Goal: Task Accomplishment & Management: Use online tool/utility

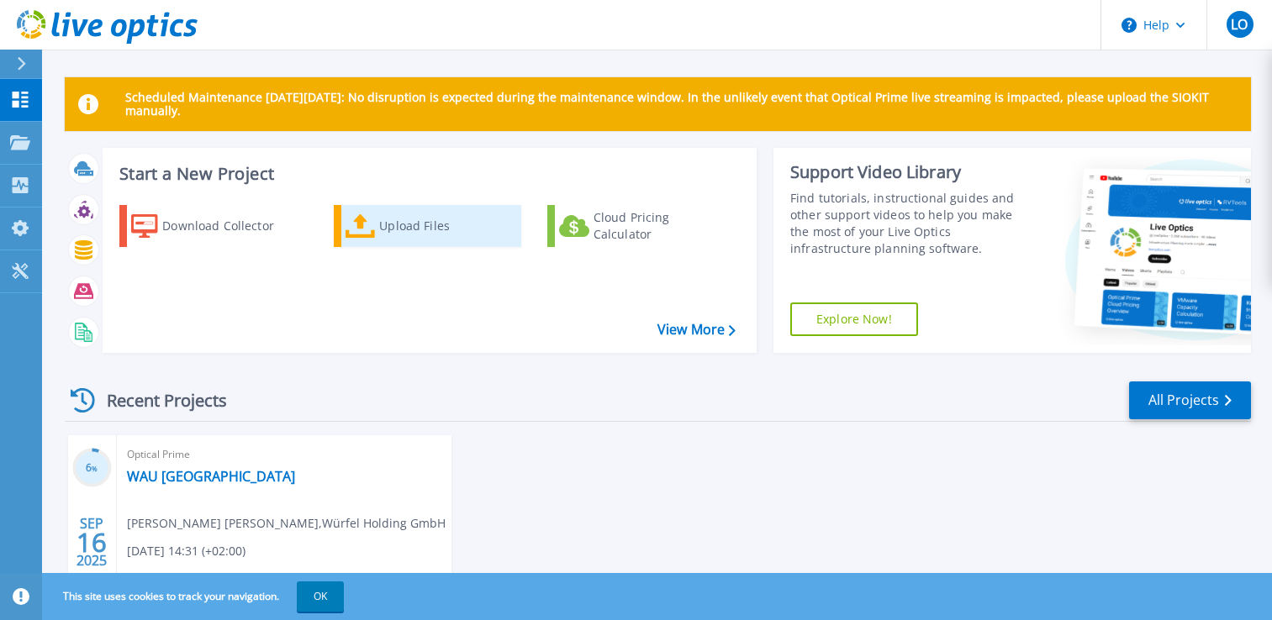
click at [392, 229] on div "Upload Files" at bounding box center [446, 226] width 134 height 34
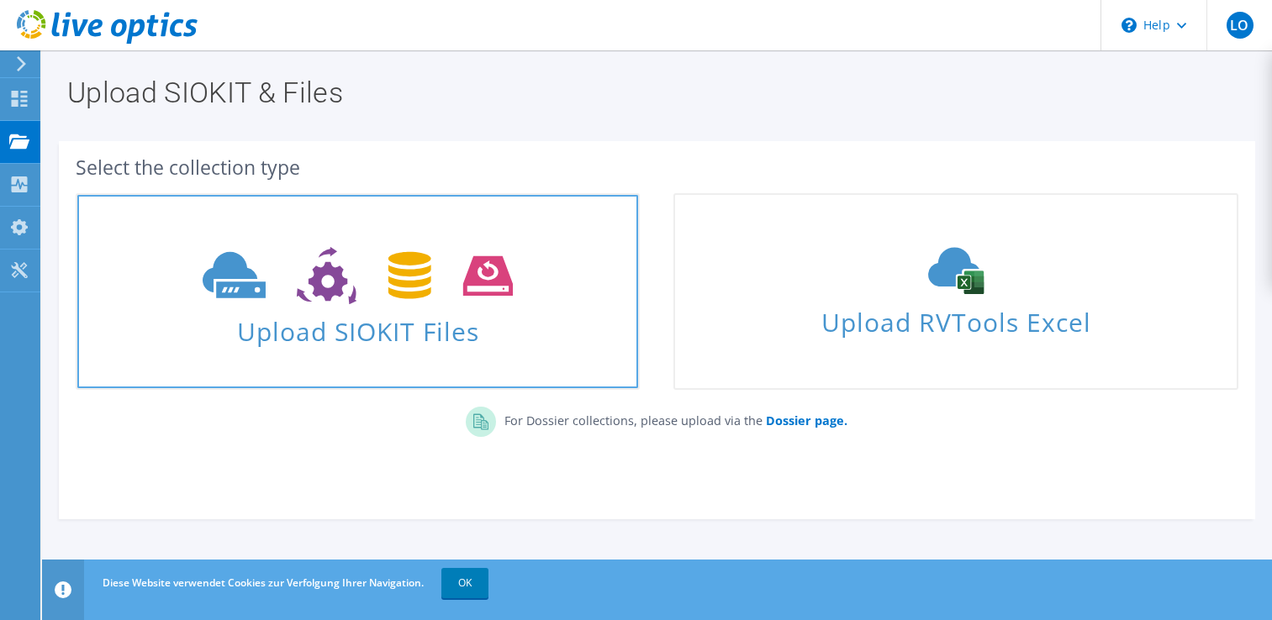
click at [234, 285] on use at bounding box center [358, 276] width 310 height 58
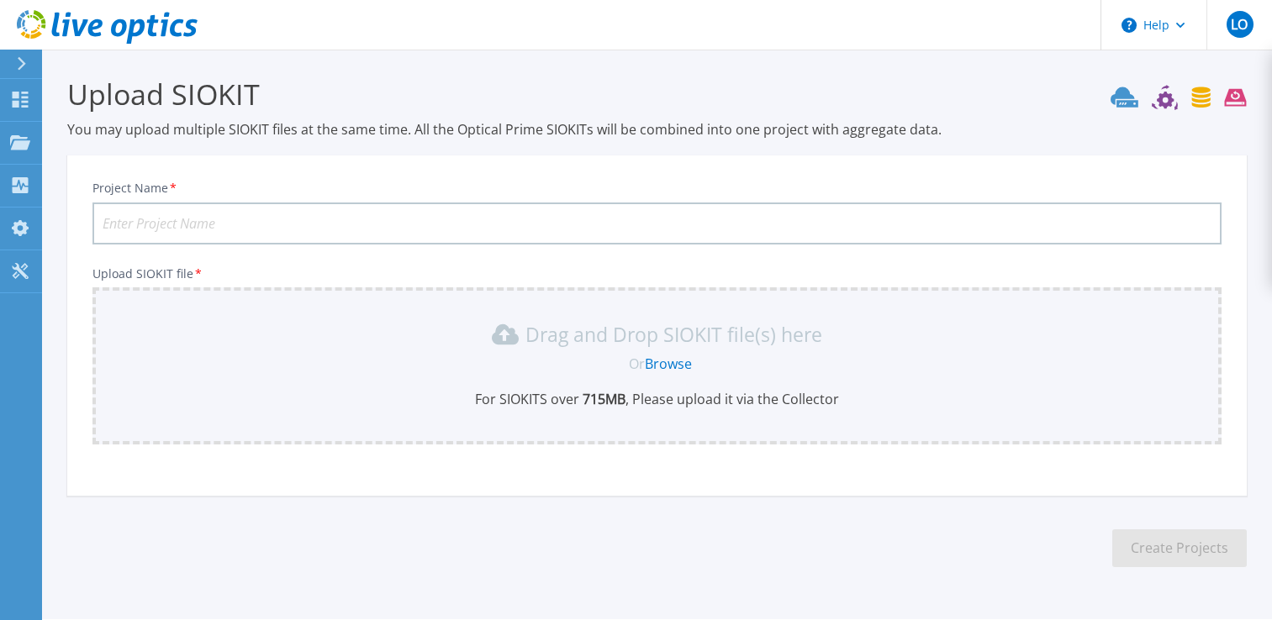
scroll to position [50, 0]
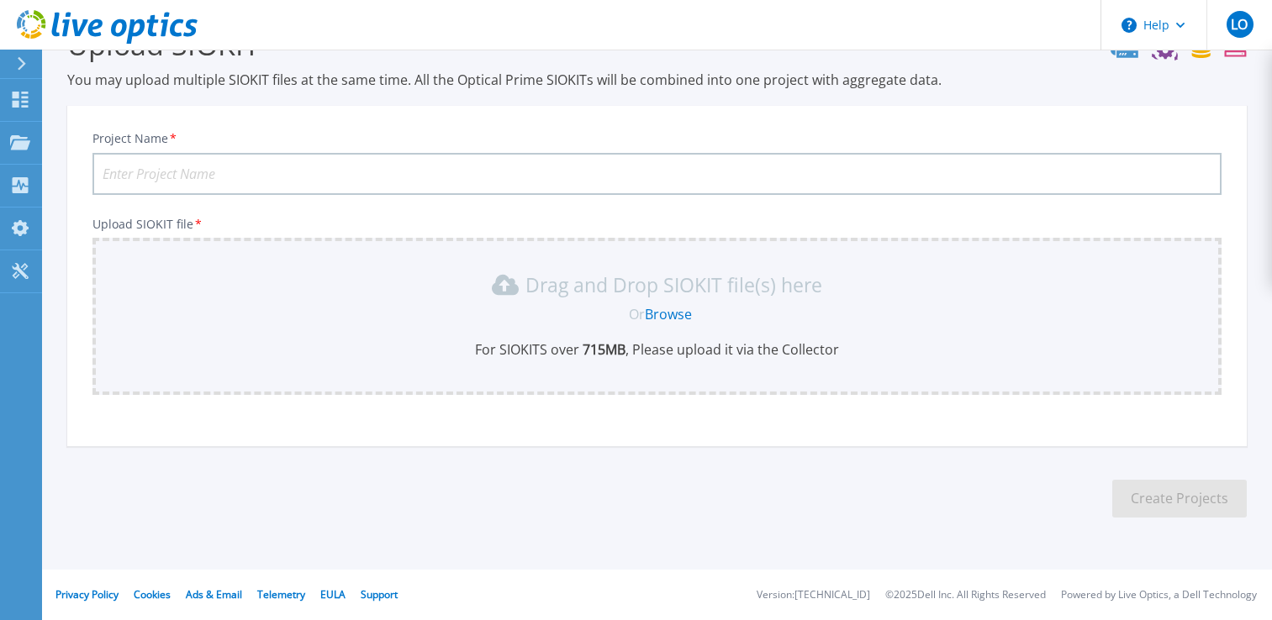
click at [681, 317] on link "Browse" at bounding box center [668, 314] width 47 height 18
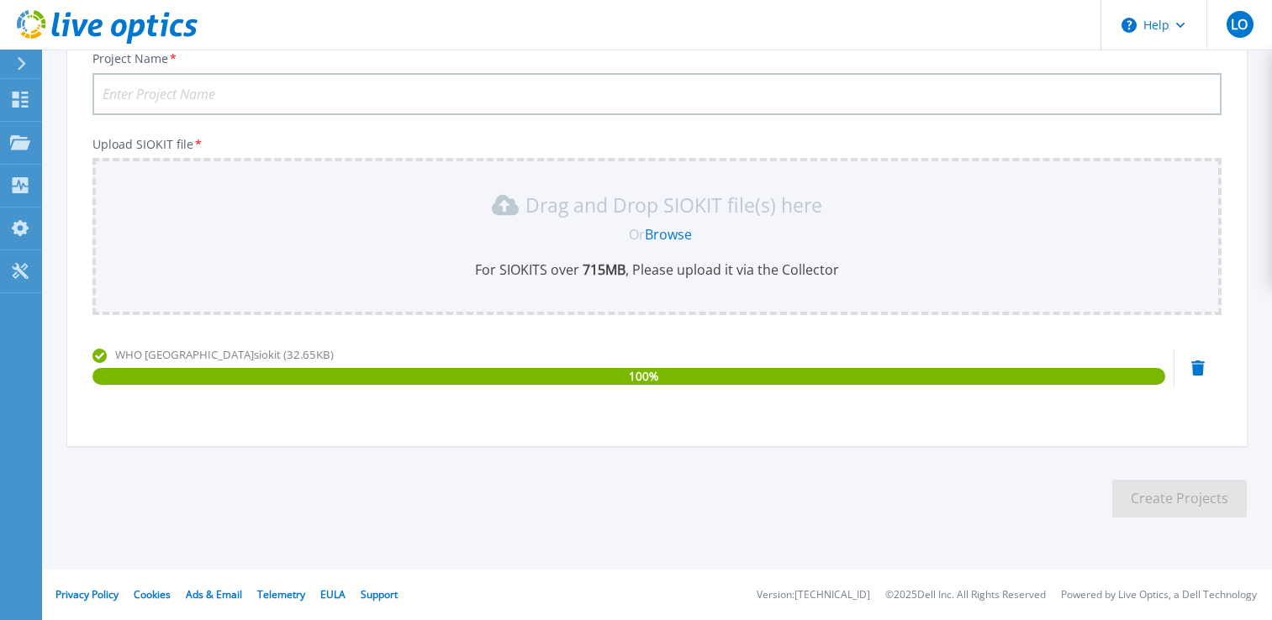
click at [292, 101] on input "Project Name *" at bounding box center [656, 94] width 1129 height 42
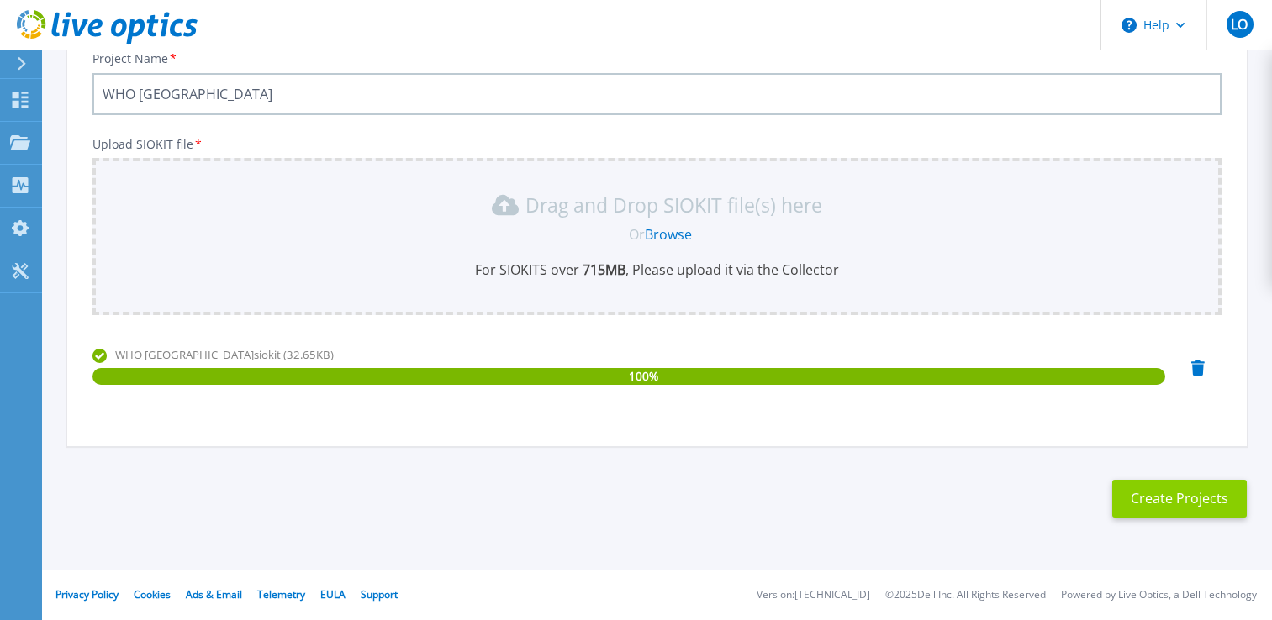
type input "WHO [GEOGRAPHIC_DATA]"
click at [1172, 497] on button "Create Projects" at bounding box center [1179, 499] width 134 height 38
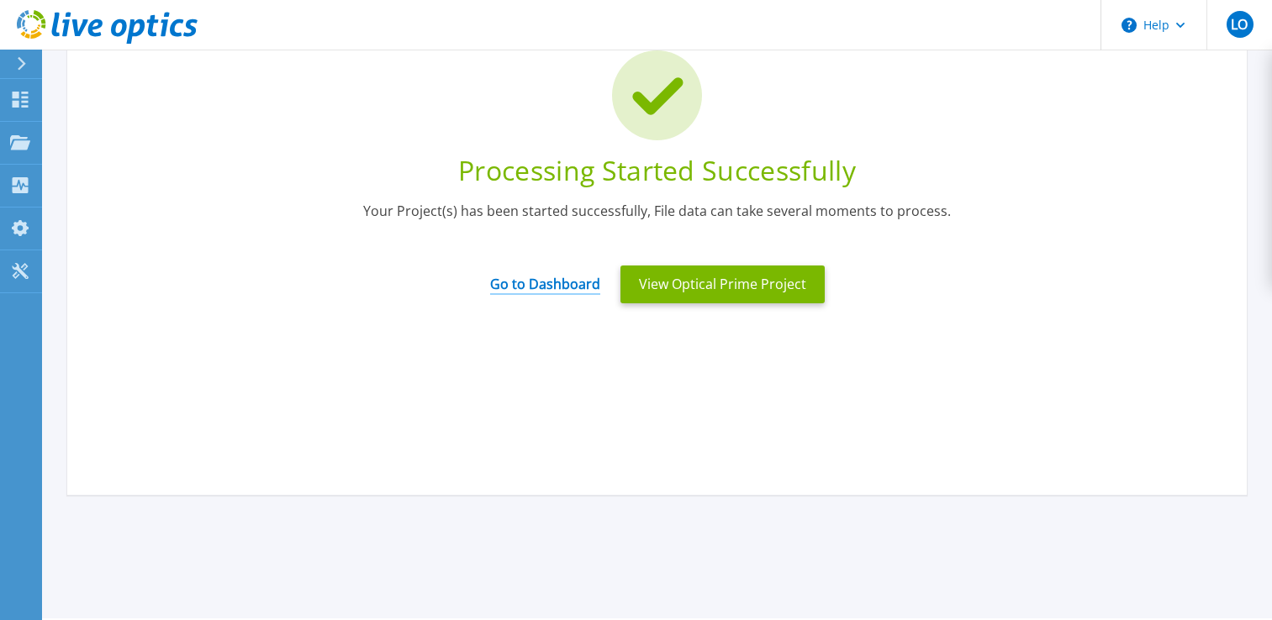
click at [558, 287] on link "Go to Dashboard" at bounding box center [545, 278] width 110 height 33
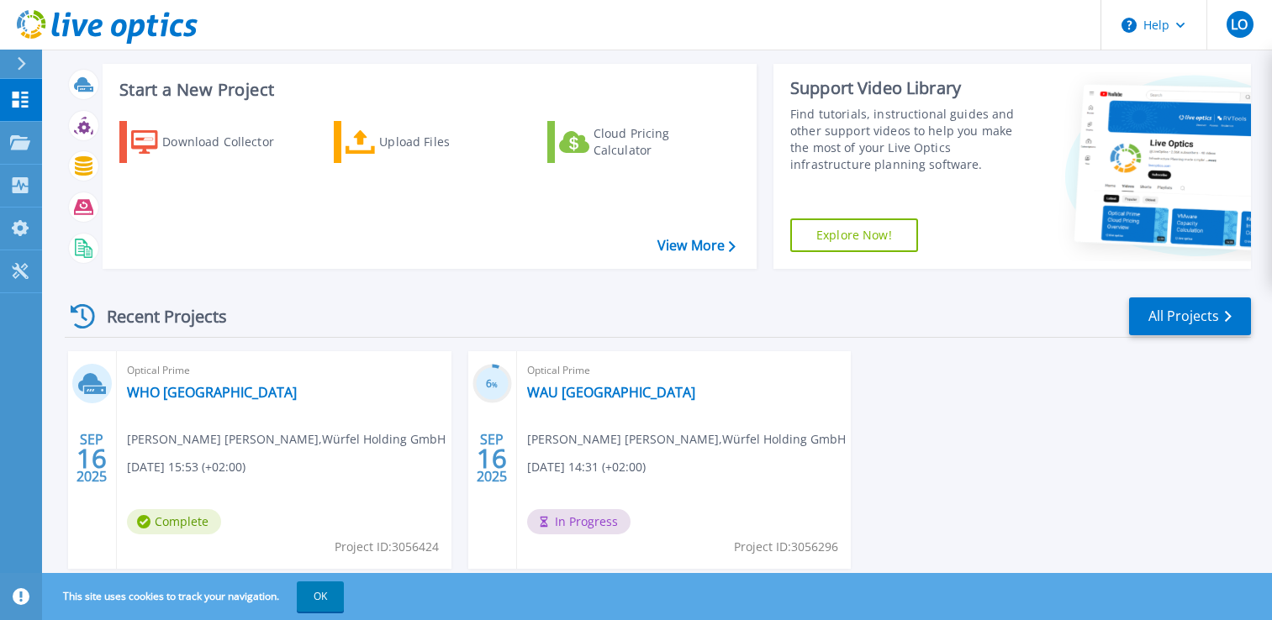
scroll to position [130, 0]
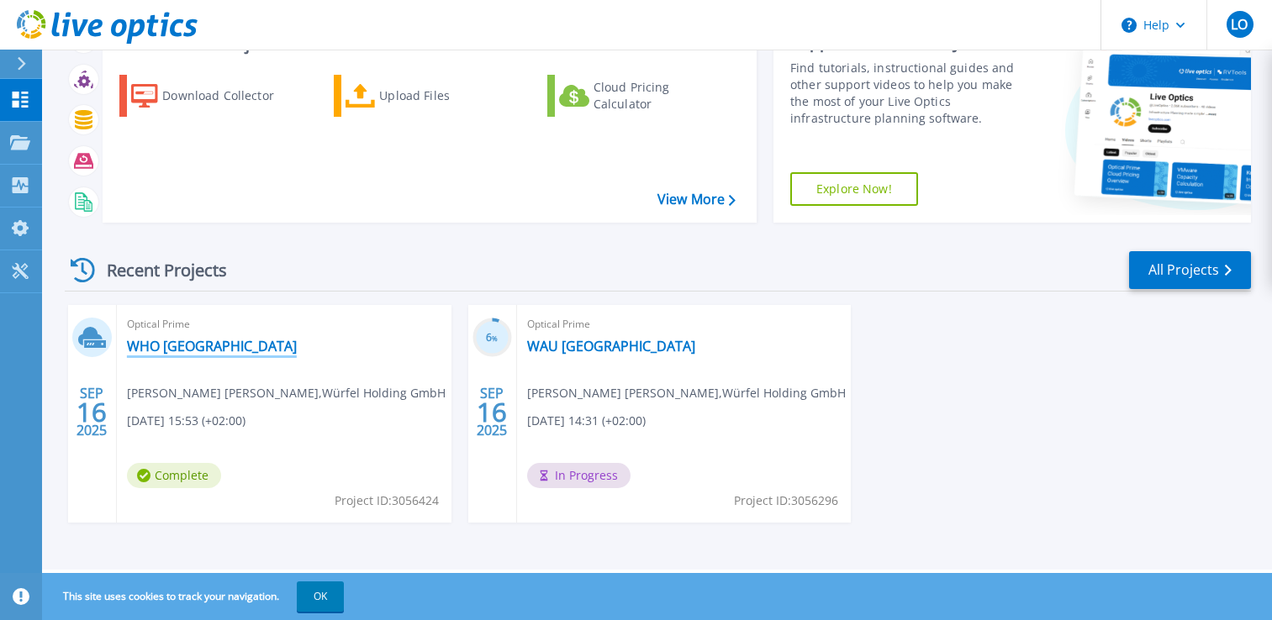
click at [197, 347] on link "WHO [GEOGRAPHIC_DATA]" at bounding box center [212, 346] width 170 height 17
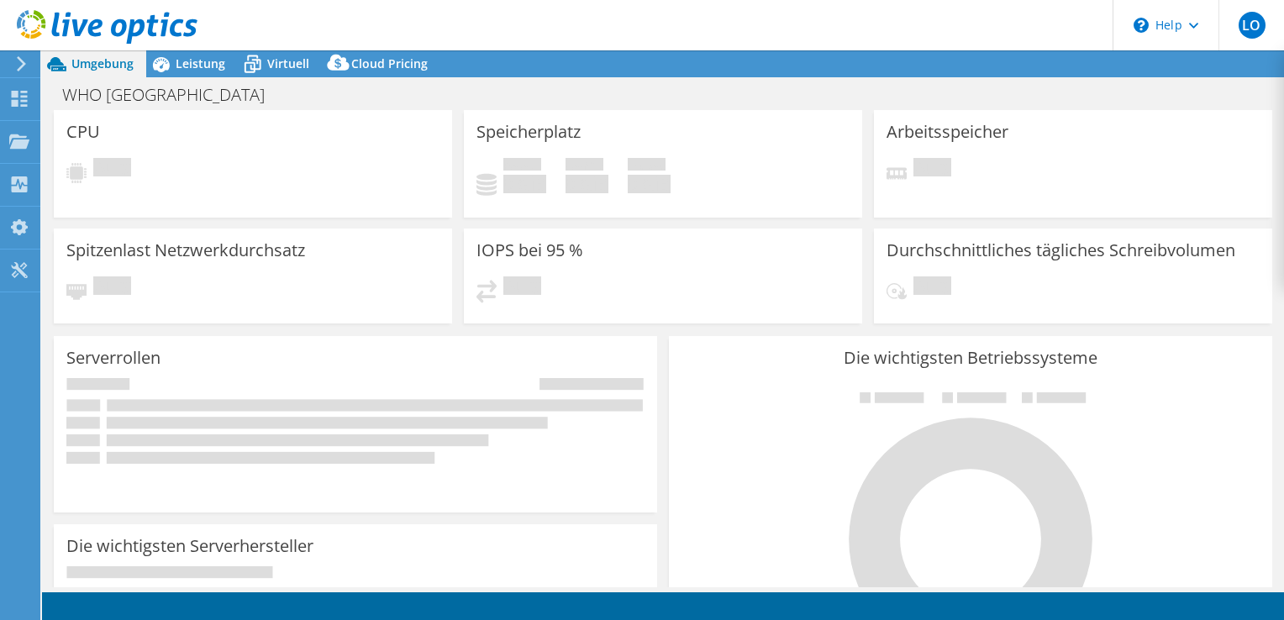
select select "USD"
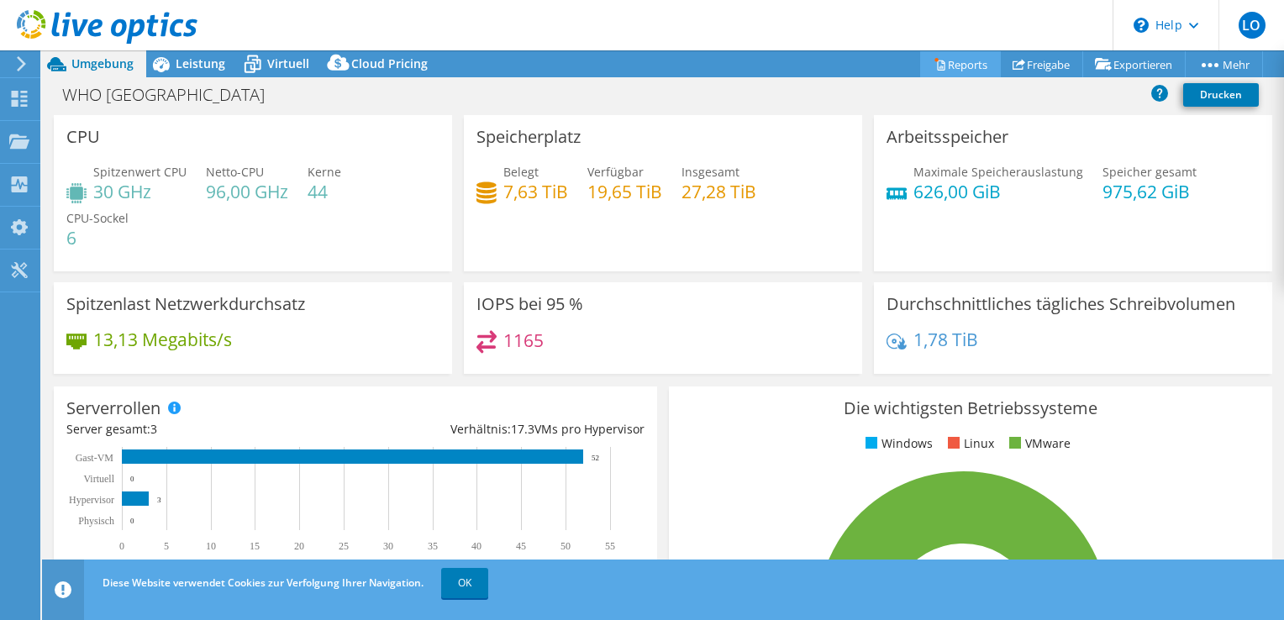
click at [934, 62] on icon at bounding box center [940, 64] width 13 height 13
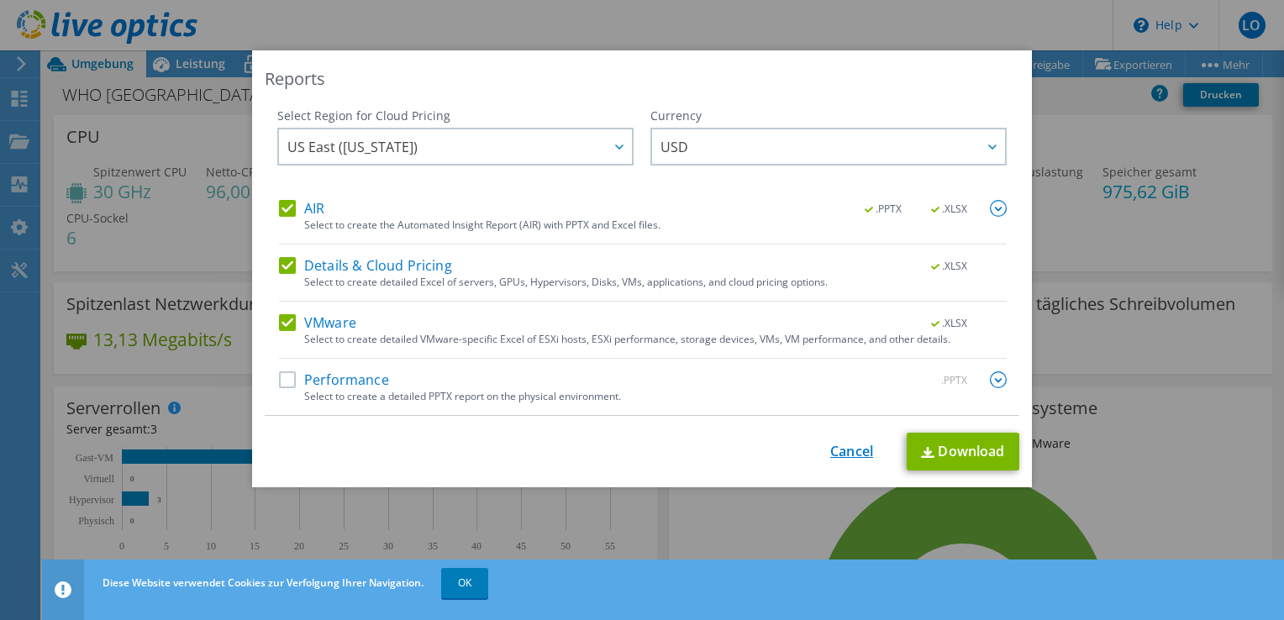
click at [839, 453] on link "Cancel" at bounding box center [851, 452] width 43 height 16
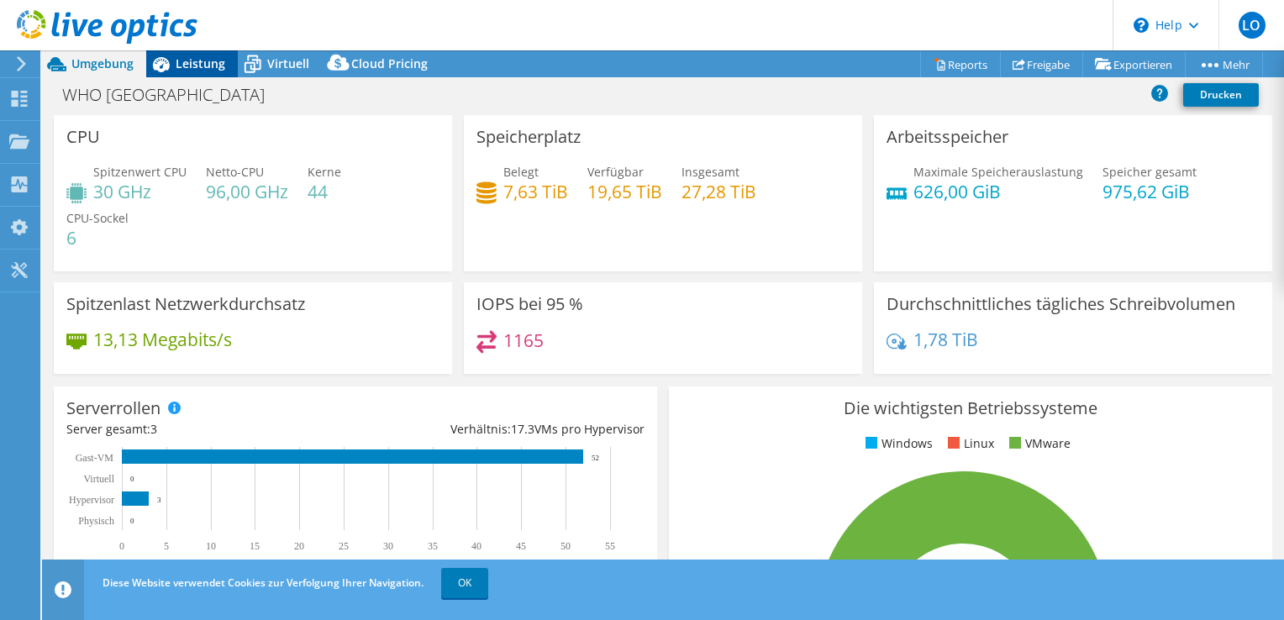
click at [203, 66] on span "Leistung" at bounding box center [201, 63] width 50 height 16
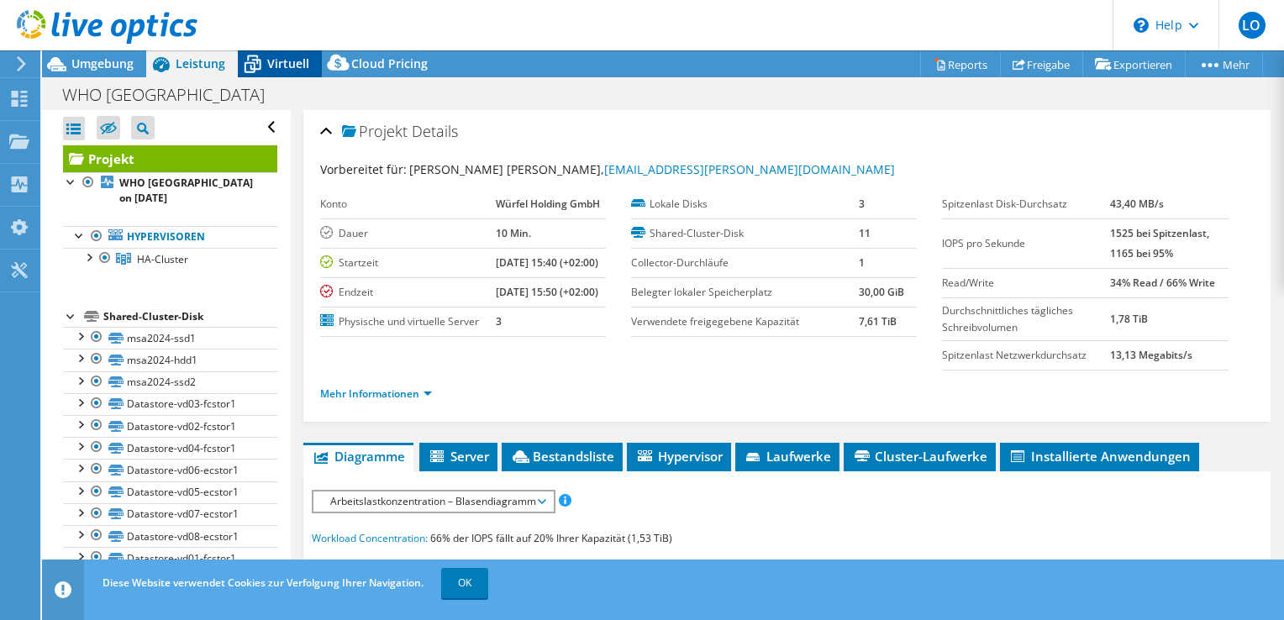
click at [282, 61] on span "Virtuell" at bounding box center [288, 63] width 42 height 16
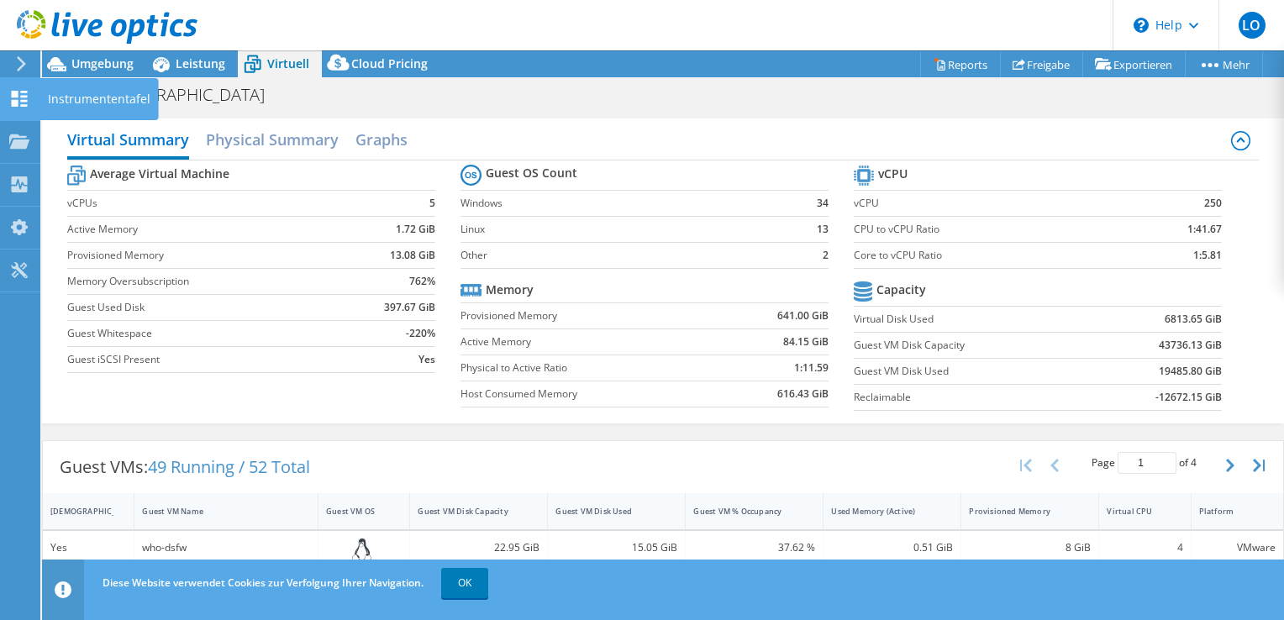
click at [13, 96] on use at bounding box center [20, 99] width 16 height 16
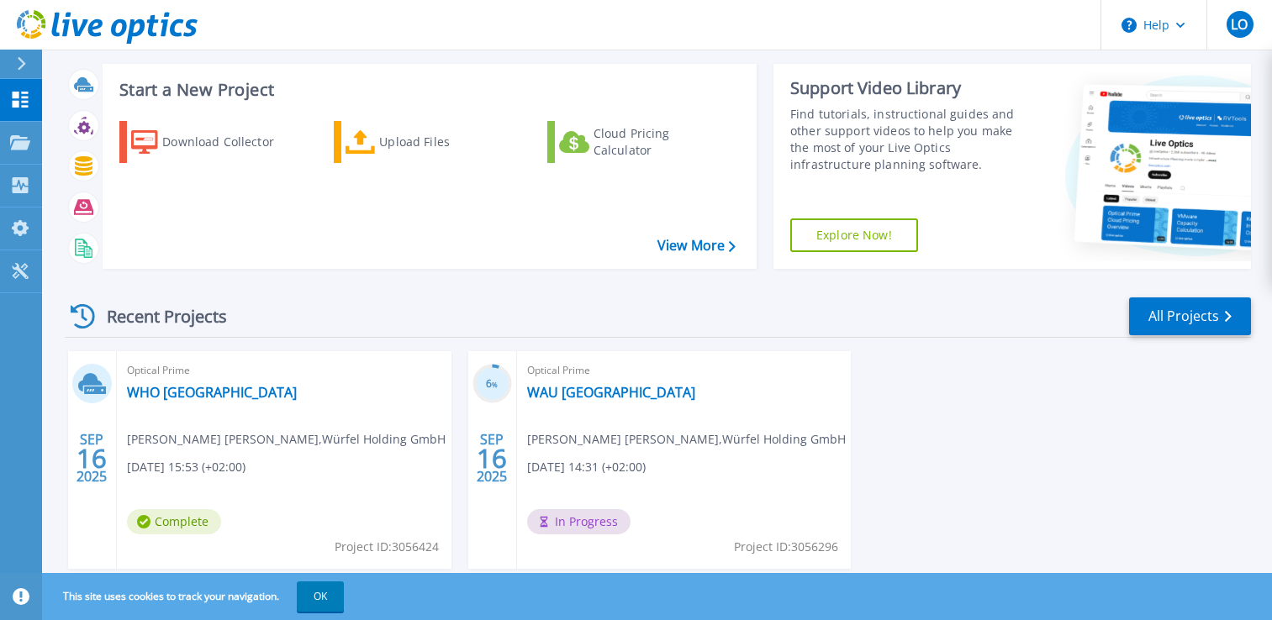
scroll to position [130, 0]
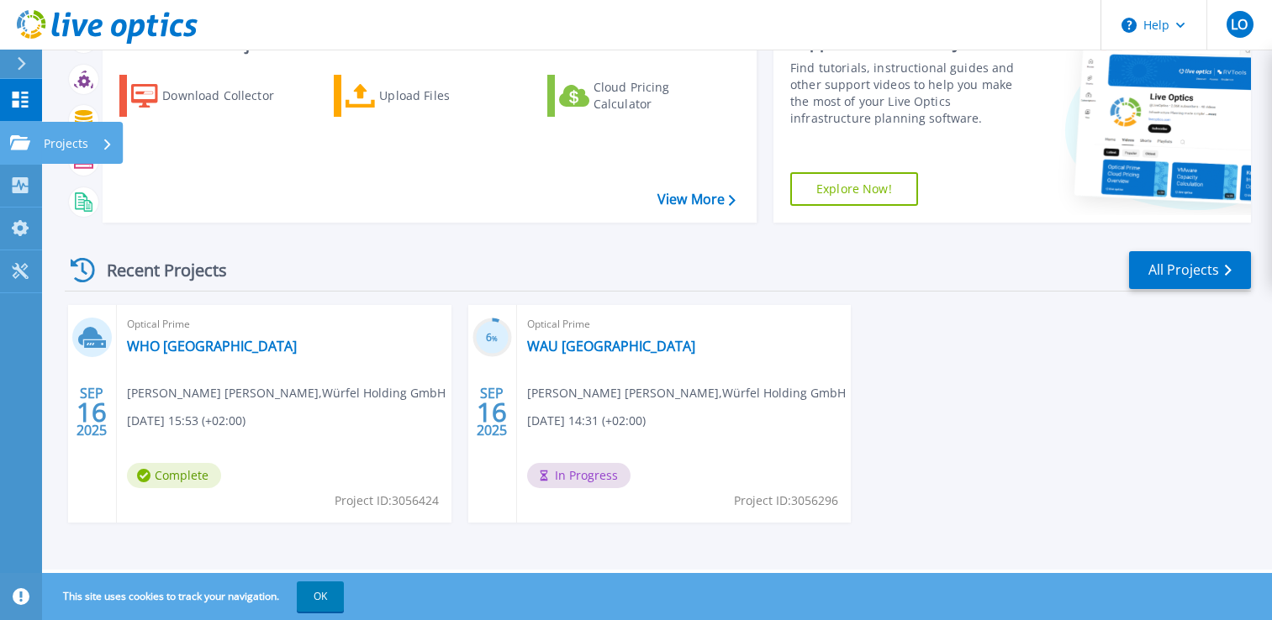
click at [21, 143] on icon at bounding box center [20, 142] width 20 height 14
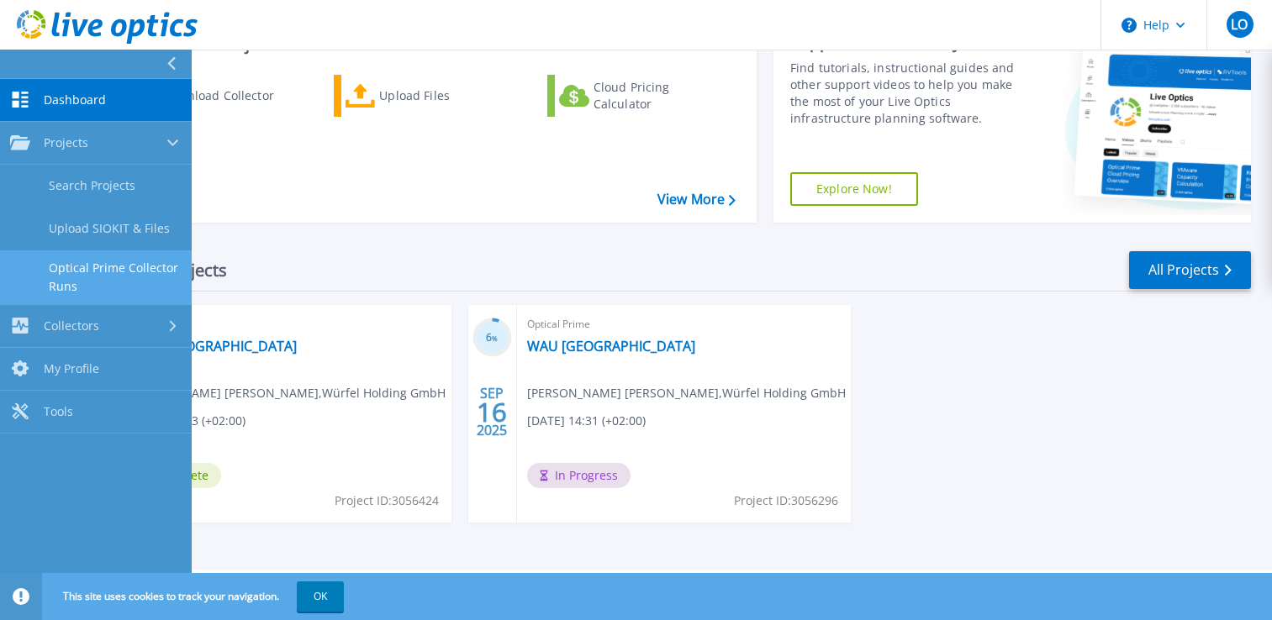
click at [90, 269] on link "Optical Prime Collector Runs" at bounding box center [96, 277] width 192 height 54
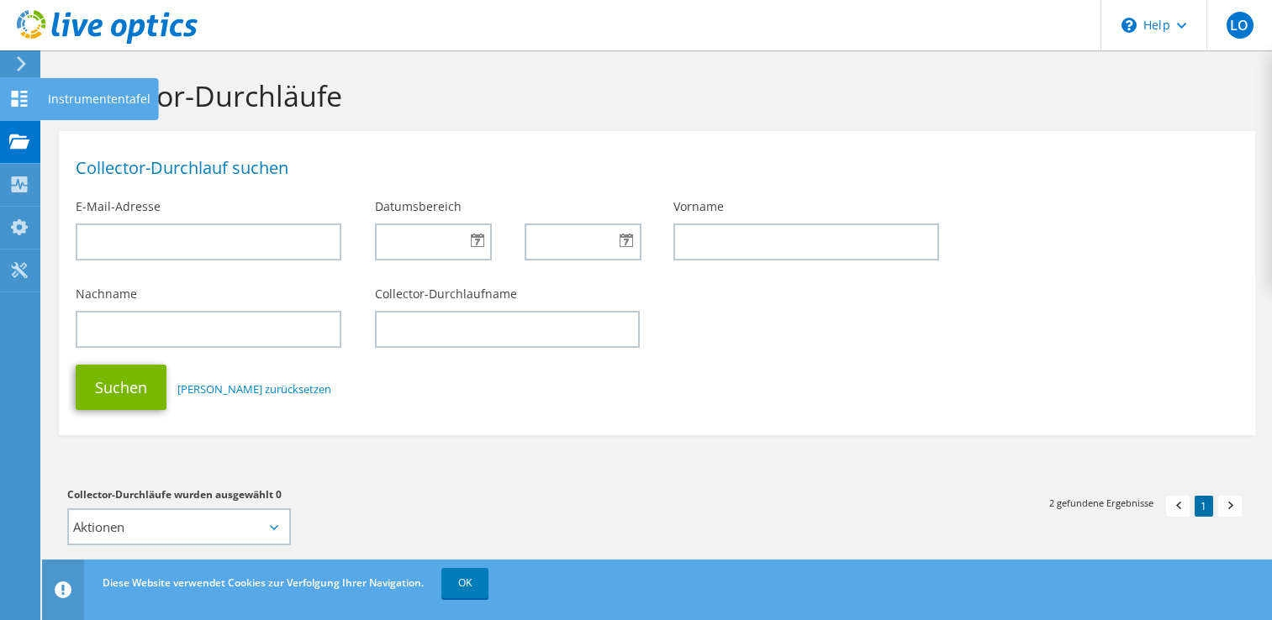
click at [18, 107] on div at bounding box center [19, 101] width 20 height 18
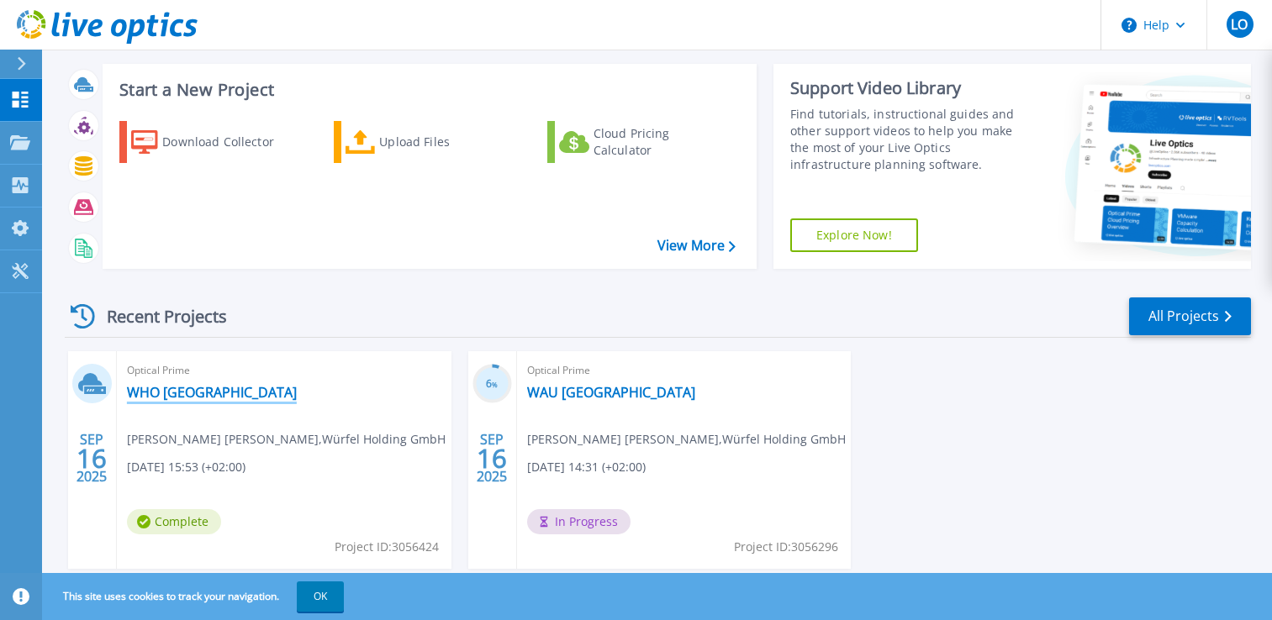
scroll to position [130, 0]
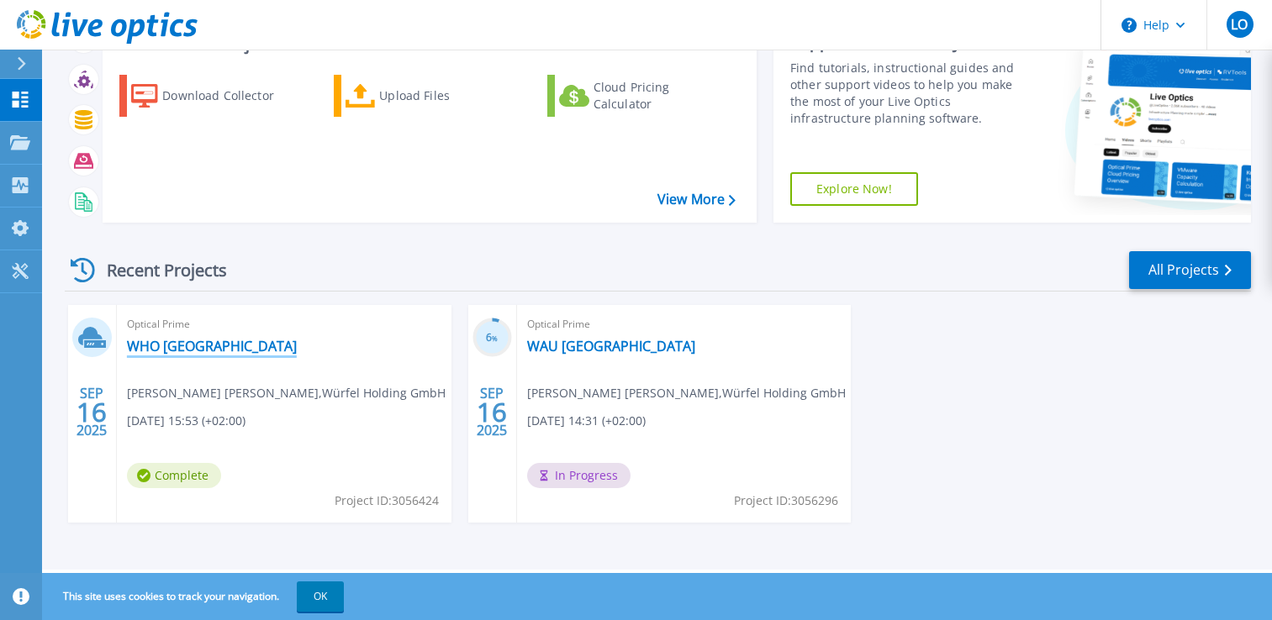
click at [166, 340] on link "WHO [GEOGRAPHIC_DATA]" at bounding box center [212, 346] width 170 height 17
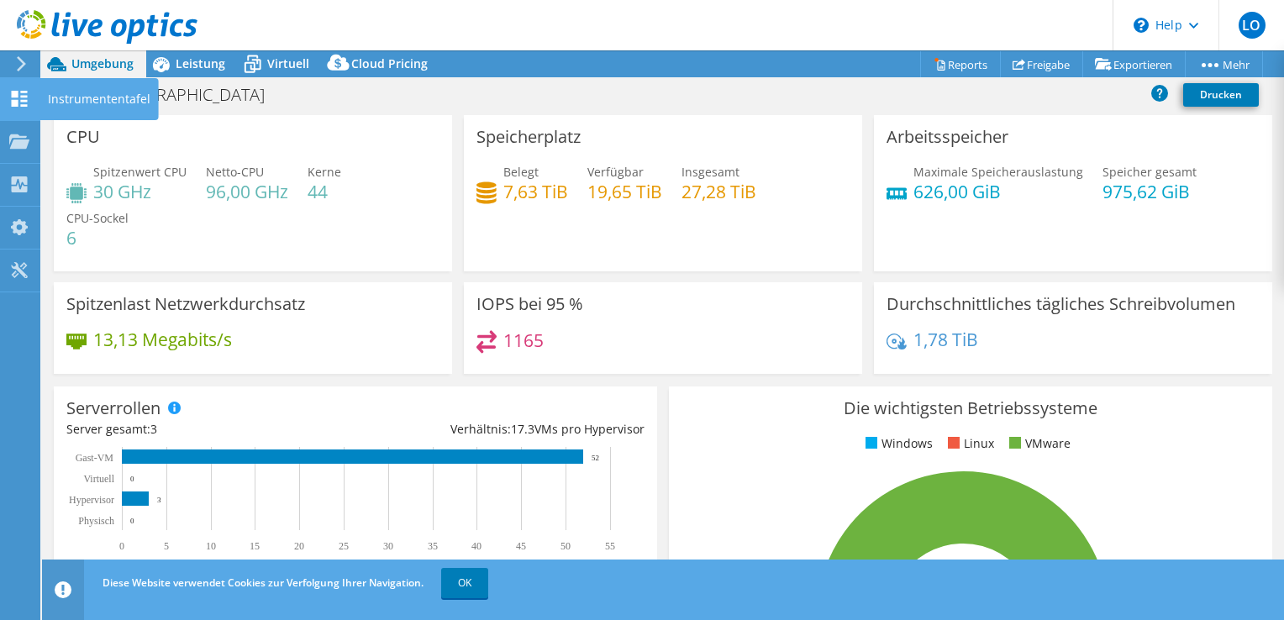
click at [17, 91] on icon at bounding box center [19, 99] width 20 height 16
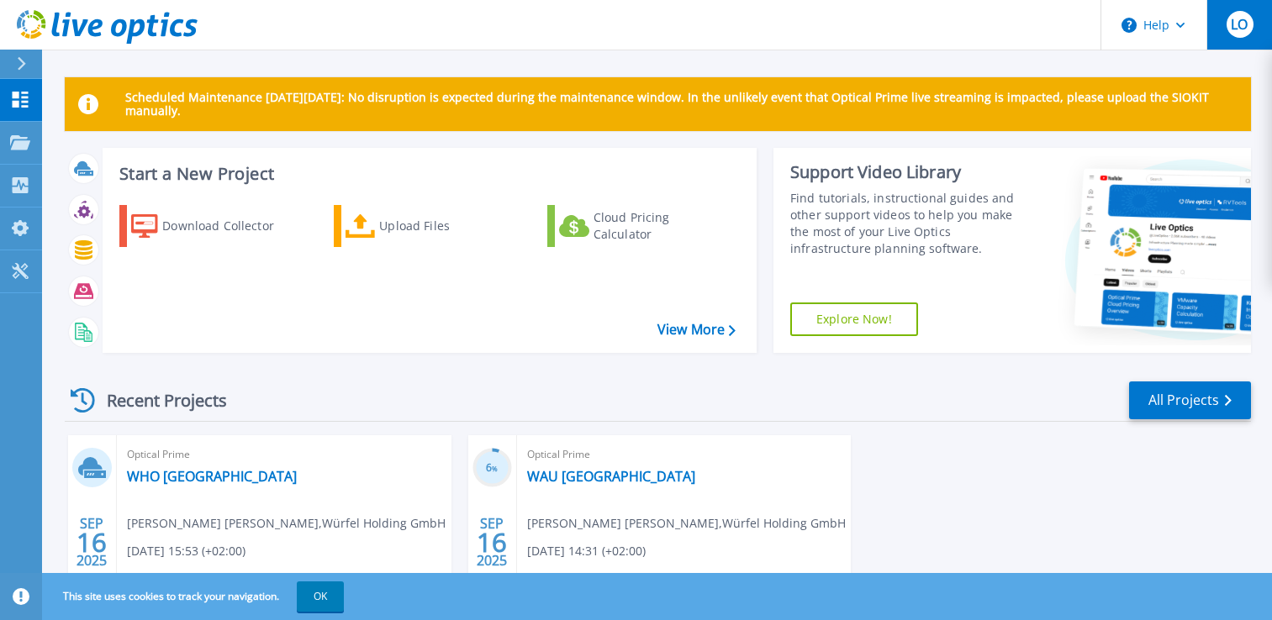
click at [1239, 28] on span "LO" at bounding box center [1238, 24] width 17 height 13
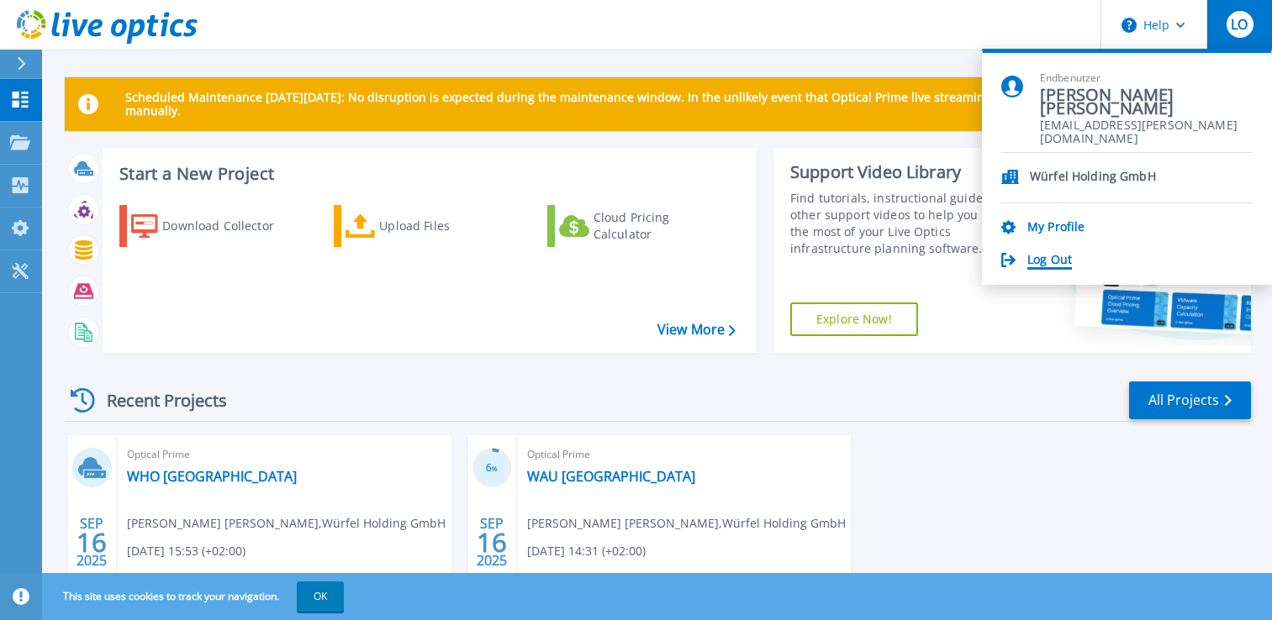
click at [1055, 260] on link "Log Out" at bounding box center [1049, 261] width 45 height 16
